Goal: Use online tool/utility: Use online tool/utility

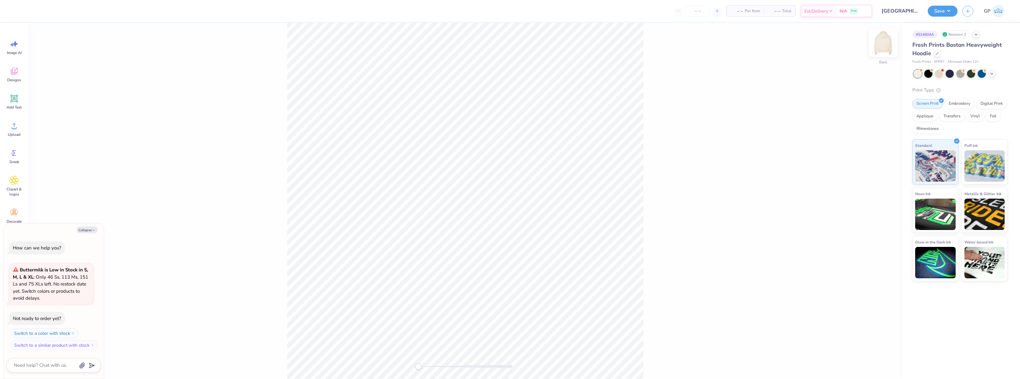
click at [889, 45] on img at bounding box center [882, 42] width 25 height 25
type textarea "x"
click at [14, 125] on icon at bounding box center [14, 125] width 6 height 5
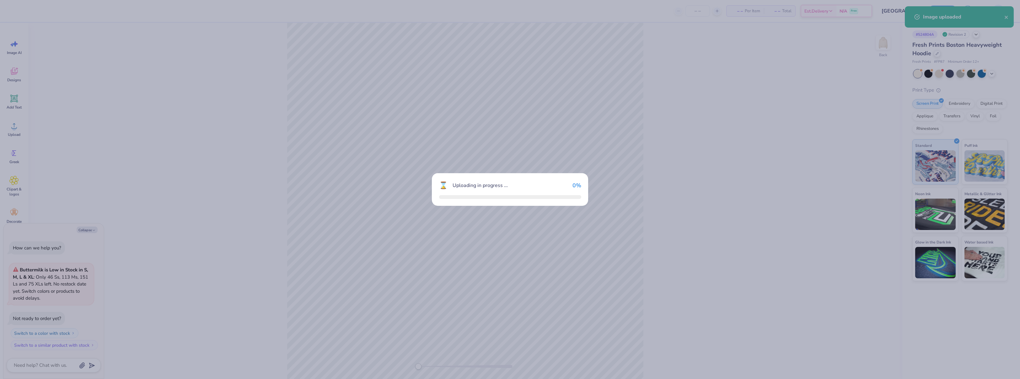
type textarea "x"
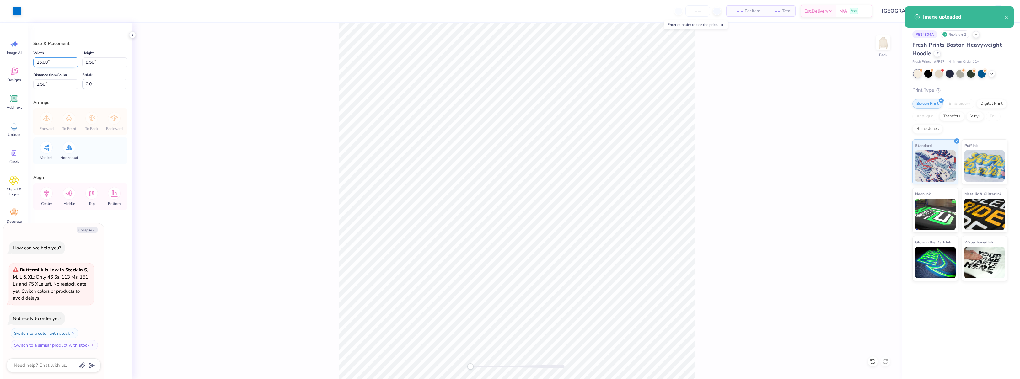
click at [63, 62] on input "15.00" at bounding box center [55, 62] width 45 height 10
type input "15.50"
type textarea "x"
type input "15.00"
click at [63, 82] on input "2.50" at bounding box center [55, 84] width 45 height 10
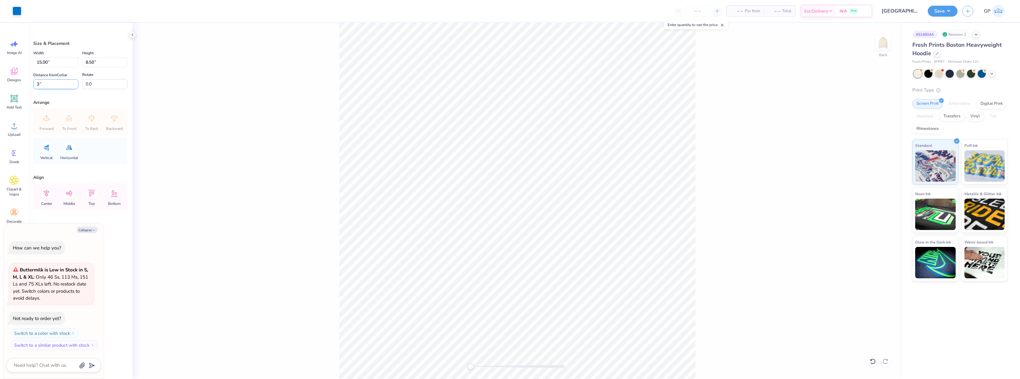
type input "3"
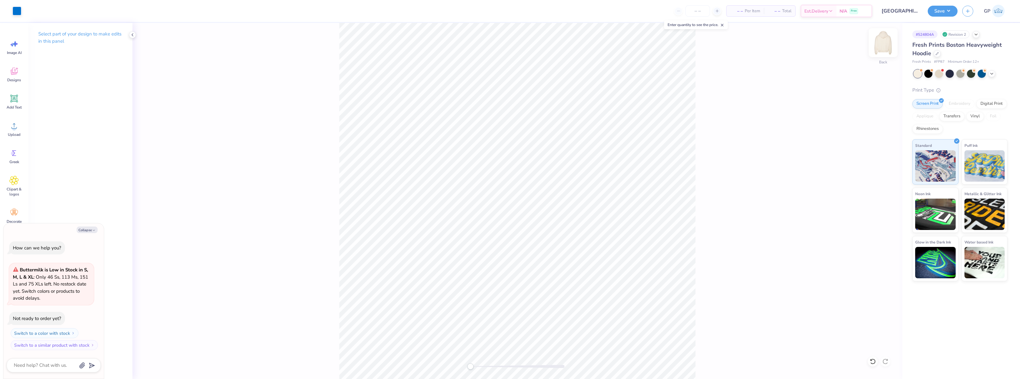
click at [886, 44] on img at bounding box center [882, 42] width 25 height 25
click at [19, 123] on icon at bounding box center [13, 125] width 9 height 9
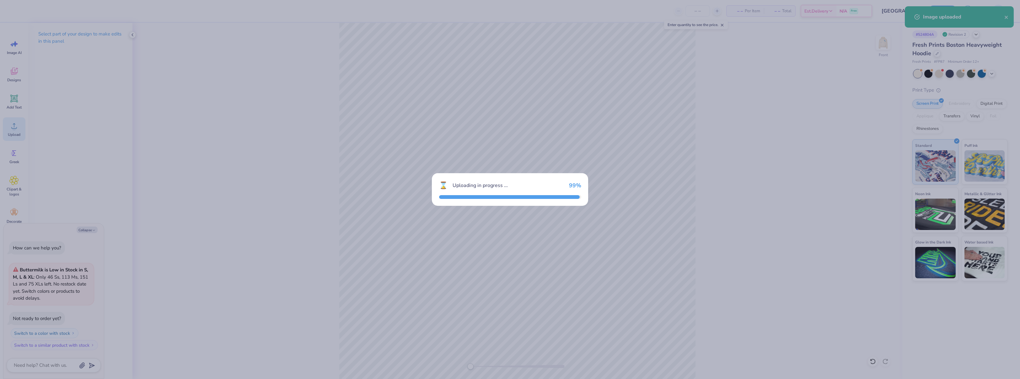
type textarea "x"
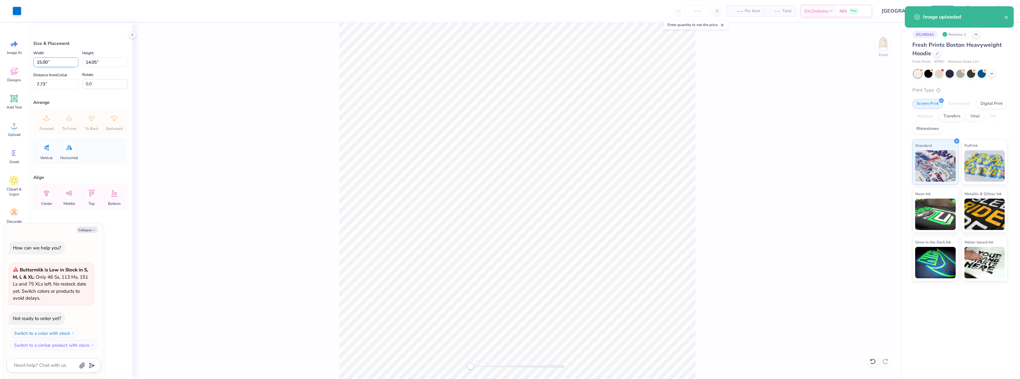
click at [50, 61] on input "15.00" at bounding box center [55, 62] width 45 height 10
type input "12.5"
type textarea "x"
type input "12.50"
type input "11.71"
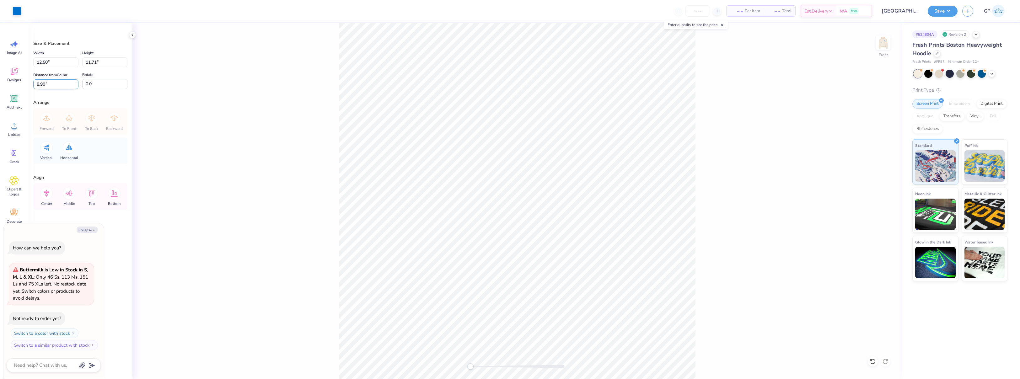
click at [49, 83] on input "8.90" at bounding box center [55, 84] width 45 height 10
type input "6"
click at [254, 135] on div "Front" at bounding box center [517, 201] width 770 height 356
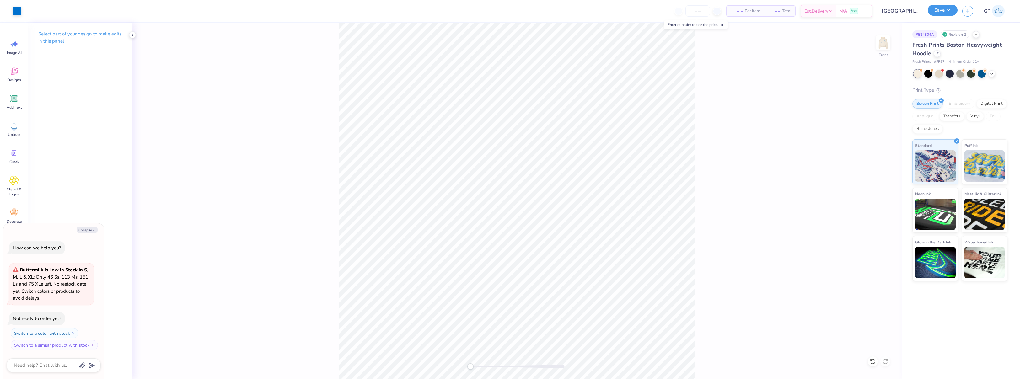
click at [936, 13] on button "Save" at bounding box center [942, 10] width 30 height 11
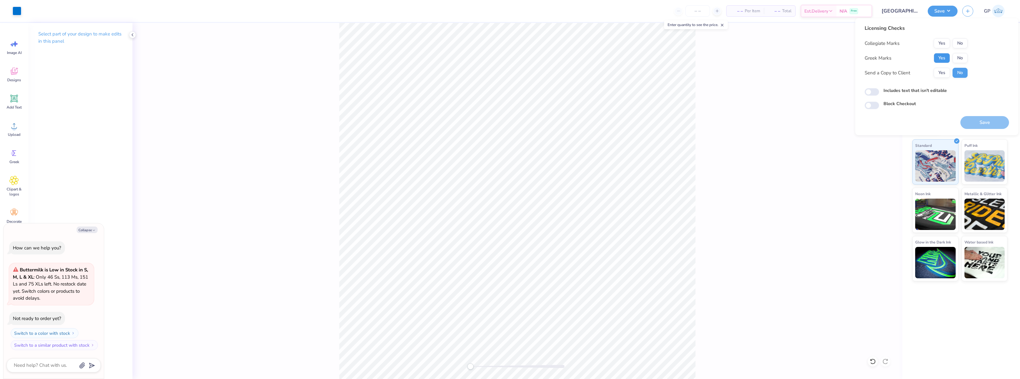
click at [936, 59] on button "Yes" at bounding box center [941, 58] width 16 height 10
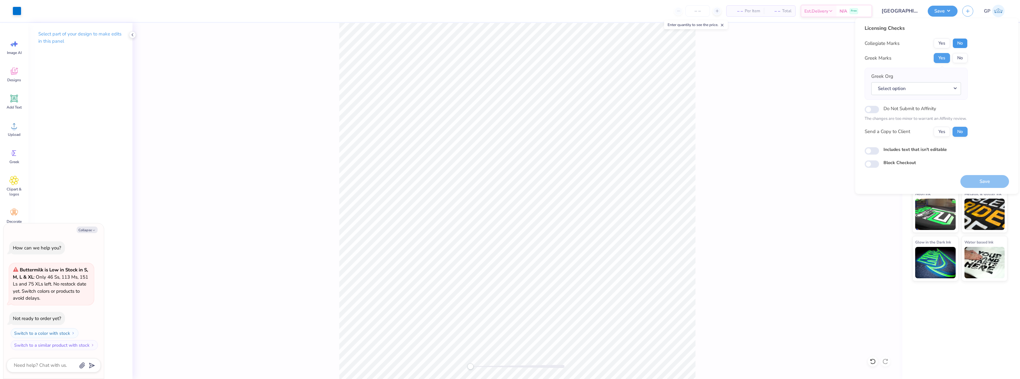
click at [958, 46] on button "No" at bounding box center [959, 43] width 15 height 10
click at [941, 46] on button "Yes" at bounding box center [941, 43] width 16 height 10
click at [238, 67] on div "Front" at bounding box center [517, 201] width 770 height 356
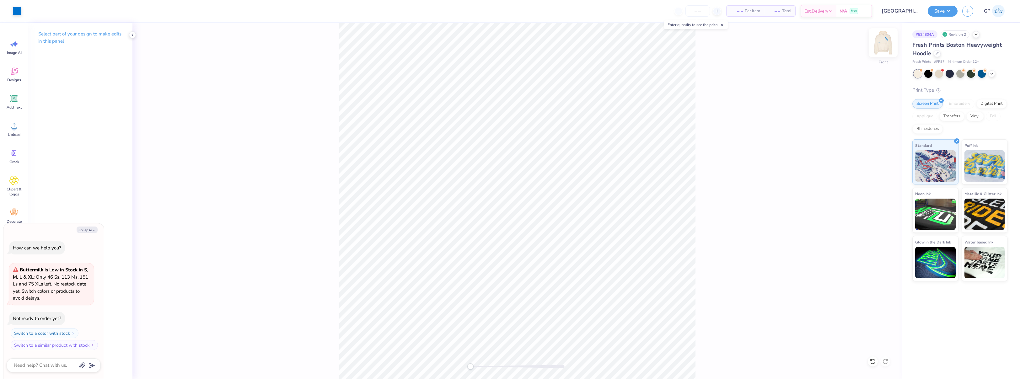
click at [888, 44] on img at bounding box center [882, 42] width 25 height 25
click at [18, 128] on icon at bounding box center [13, 125] width 9 height 9
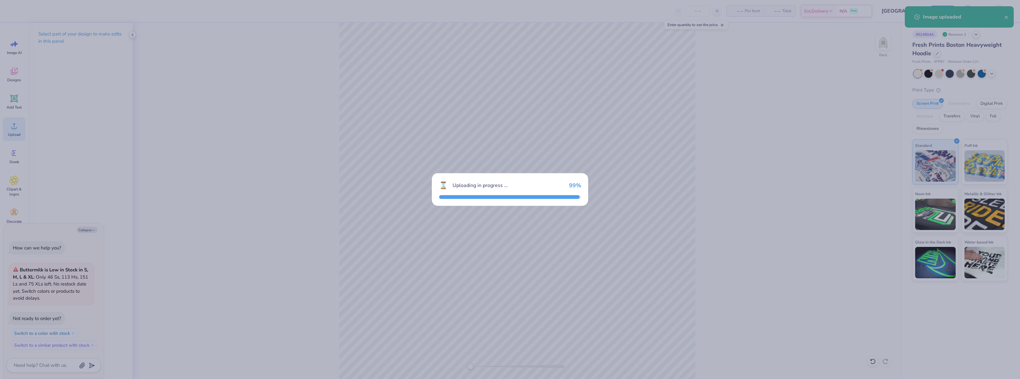
type textarea "x"
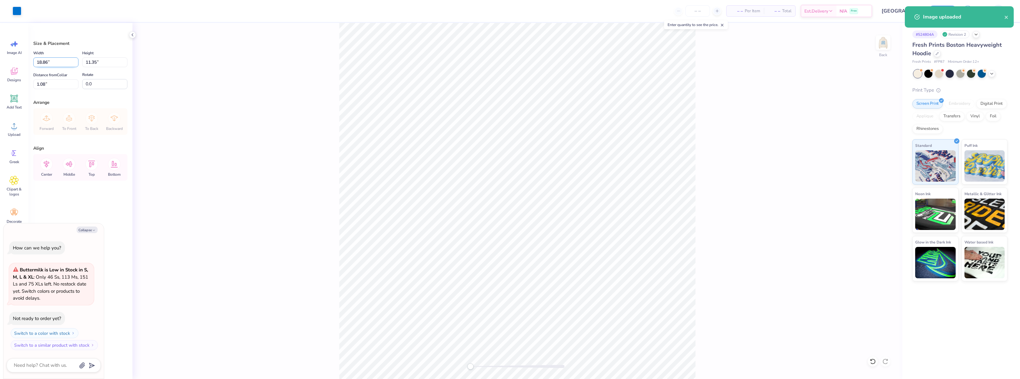
click at [55, 65] on input "18.86" at bounding box center [55, 62] width 45 height 10
type input "15.5"
type textarea "x"
type input "15.00"
type input "9.03"
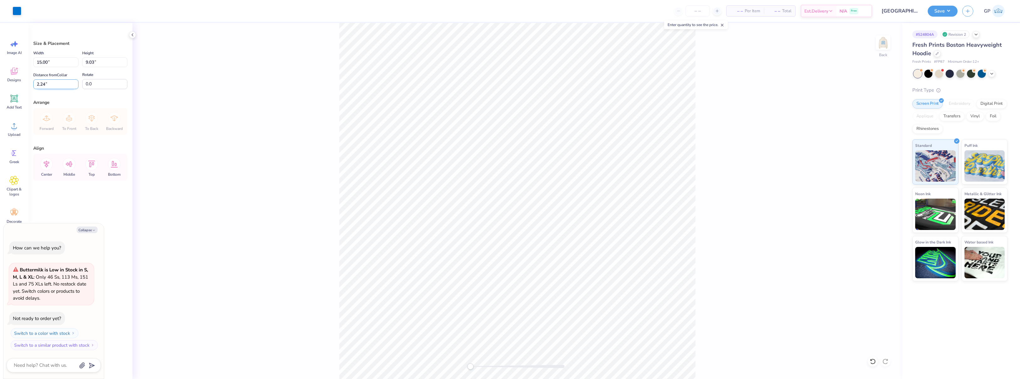
click at [61, 84] on input "2.24" at bounding box center [55, 84] width 45 height 10
type input "3"
type textarea "x"
type input "3.00"
type textarea "x"
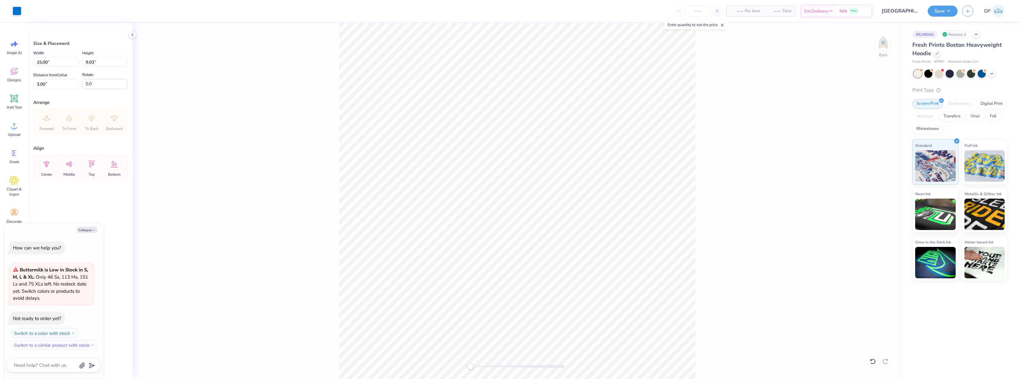
type input "2.76"
type textarea "x"
type input "3.00"
type textarea "x"
click at [52, 61] on input "4.31" at bounding box center [55, 62] width 45 height 10
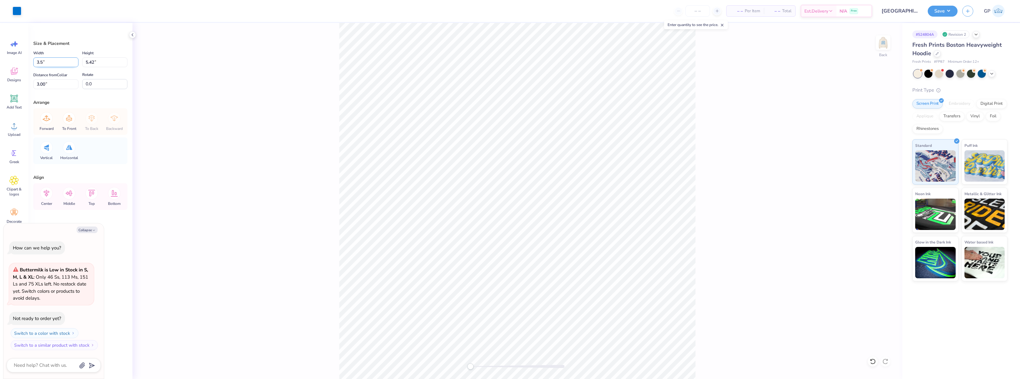
type input "3.5"
type textarea "x"
type input "3.50"
type input "4.40"
type input "3.51"
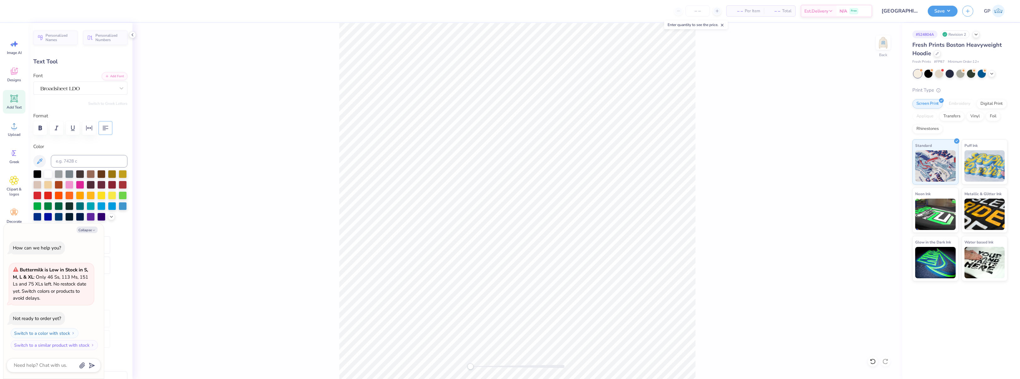
click at [109, 127] on button "button" at bounding box center [106, 128] width 14 height 14
click at [929, 13] on button "Save" at bounding box center [942, 10] width 30 height 11
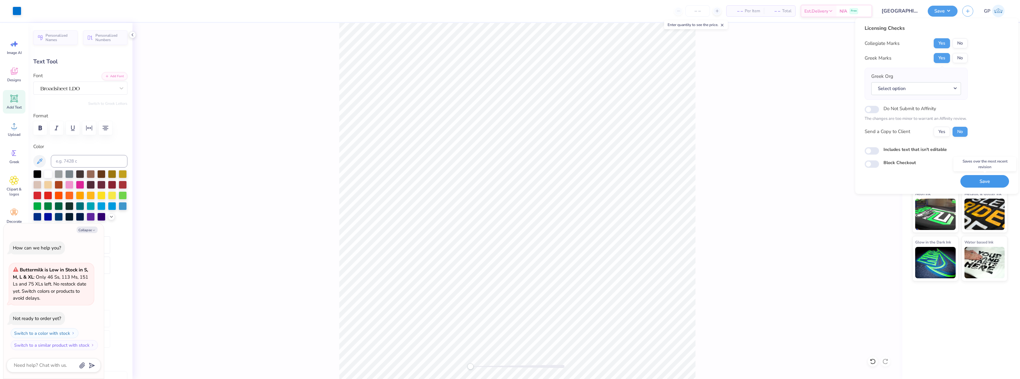
click at [973, 176] on button "Save" at bounding box center [984, 181] width 49 height 13
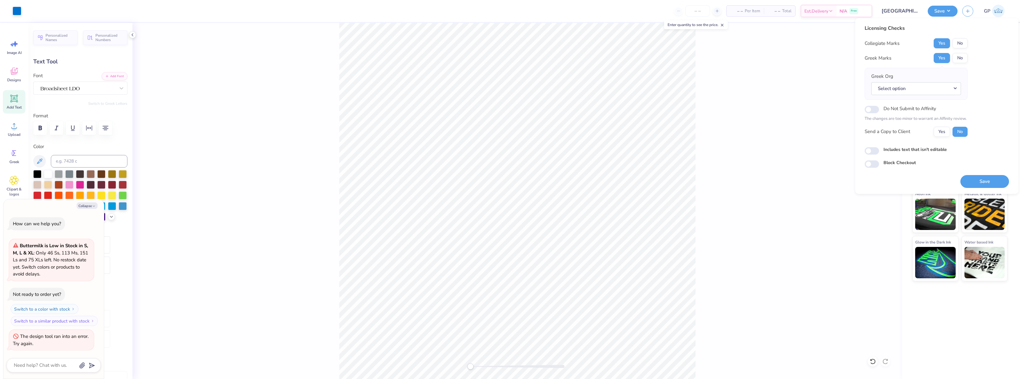
click at [981, 184] on button "Save" at bounding box center [984, 181] width 49 height 13
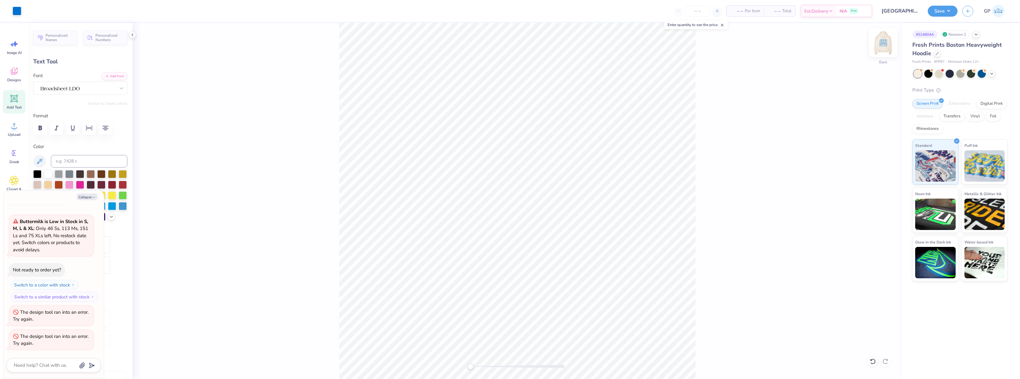
click at [884, 41] on img at bounding box center [882, 42] width 25 height 25
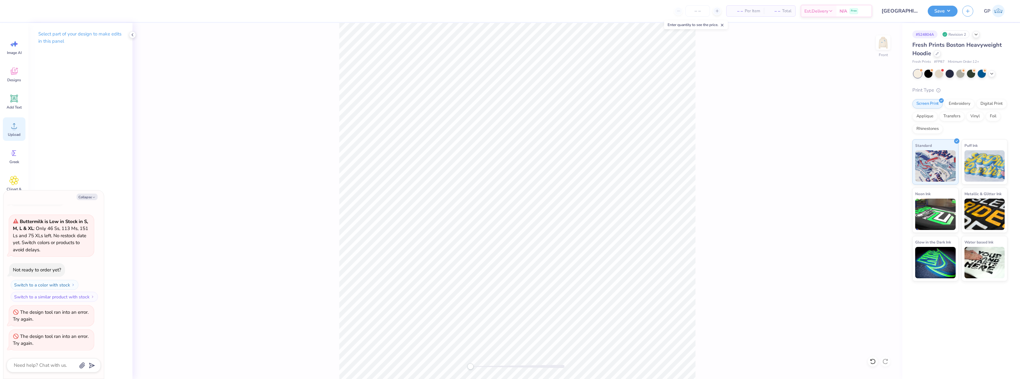
click at [14, 125] on icon at bounding box center [13, 125] width 9 height 9
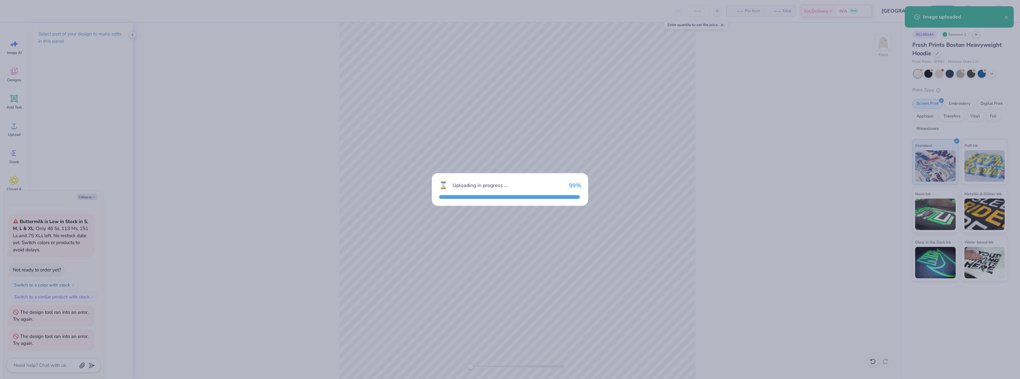
type textarea "x"
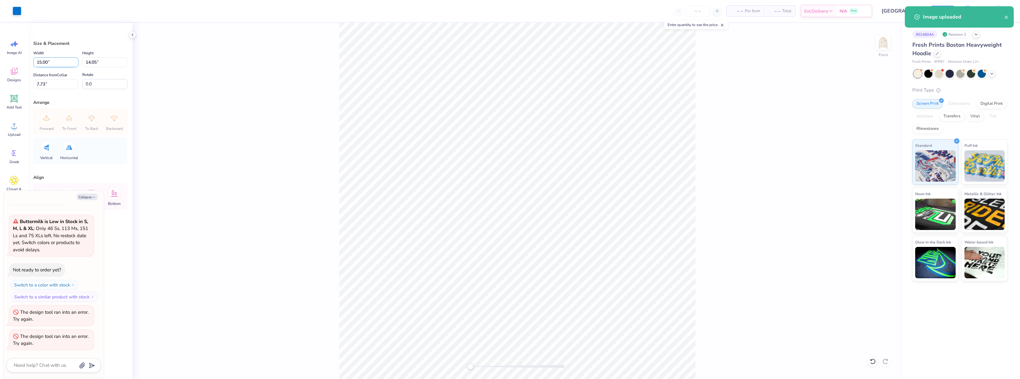
click at [63, 62] on input "15.00" at bounding box center [55, 62] width 45 height 10
type input "12.5"
type textarea "x"
type input "12.50"
type input "11.71"
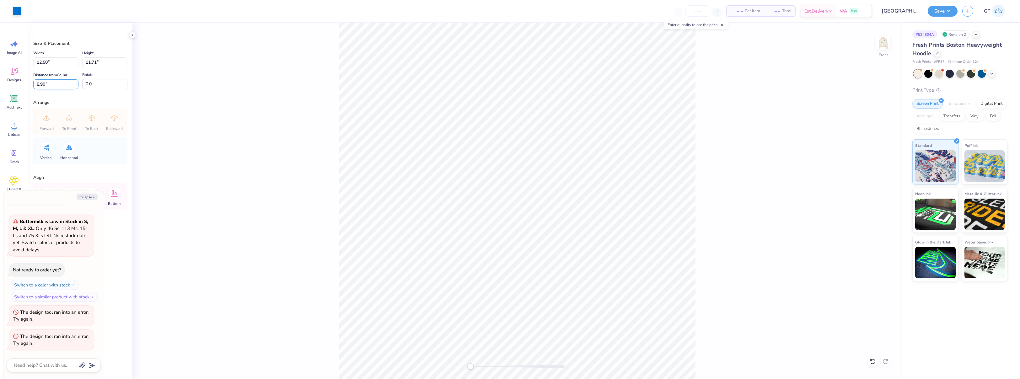
click at [59, 88] on input "8.90" at bounding box center [55, 84] width 45 height 10
type input "6"
click at [937, 13] on button "Save" at bounding box center [942, 10] width 30 height 11
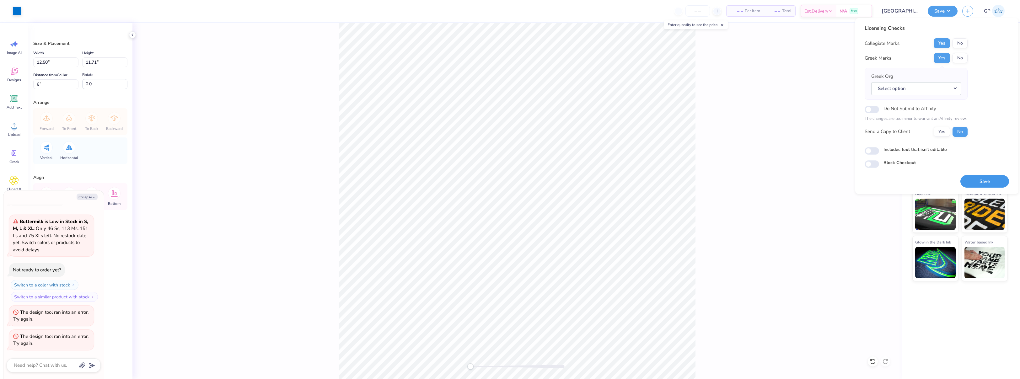
click at [981, 184] on button "Save" at bounding box center [984, 181] width 49 height 13
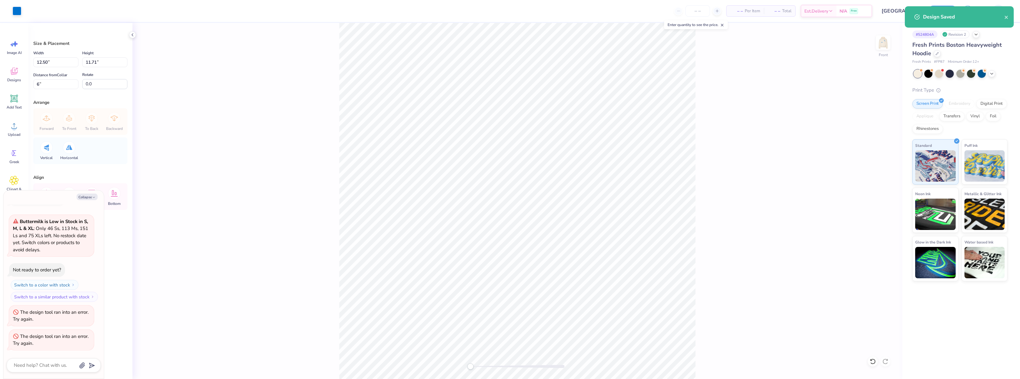
type textarea "x"
